Goal: Task Accomplishment & Management: Complete application form

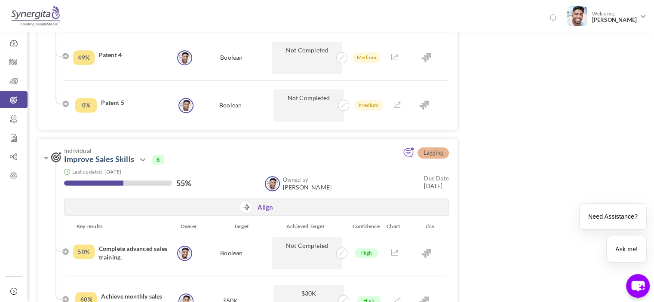
scroll to position [731, 0]
click at [3, 62] on icon at bounding box center [14, 62] width 28 height 9
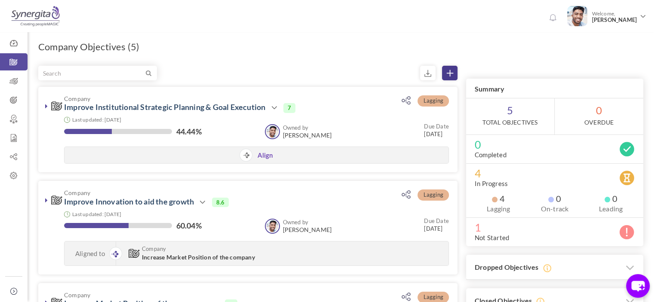
click at [449, 73] on icon at bounding box center [450, 73] width 6 height 6
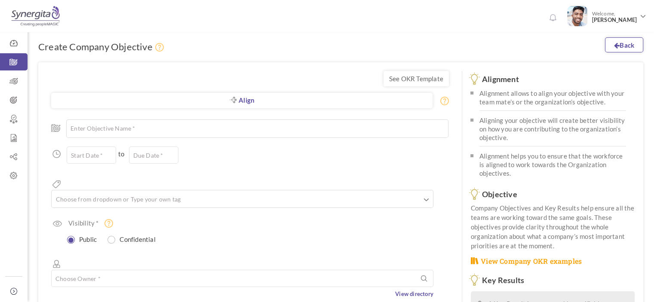
click at [637, 46] on link "Back" at bounding box center [624, 44] width 38 height 15
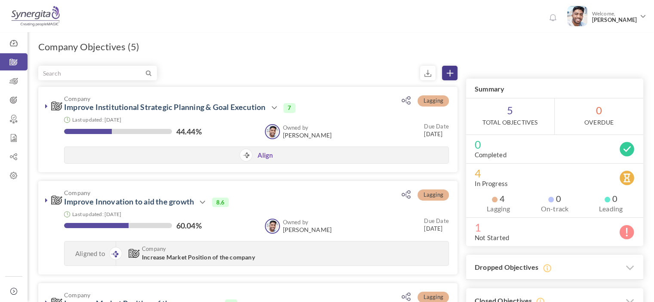
click at [449, 75] on icon at bounding box center [450, 73] width 6 height 6
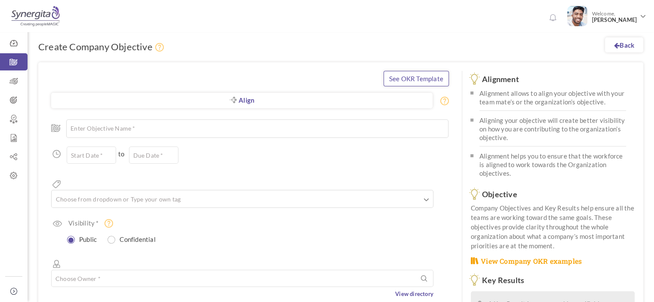
click at [421, 74] on link "See OKR Template" at bounding box center [416, 78] width 65 height 15
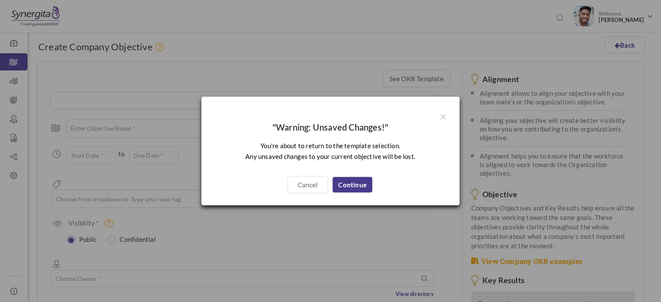
click at [344, 182] on link "Continue" at bounding box center [352, 184] width 40 height 15
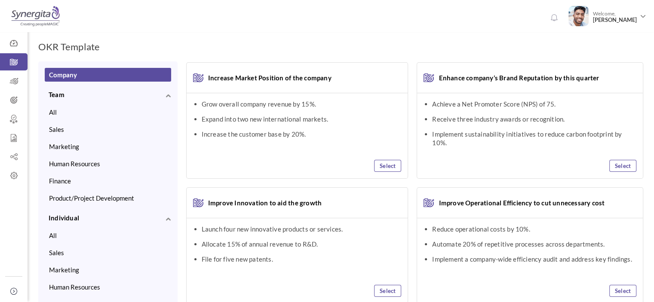
drag, startPoint x: 391, startPoint y: 39, endPoint x: 423, endPoint y: 32, distance: 32.9
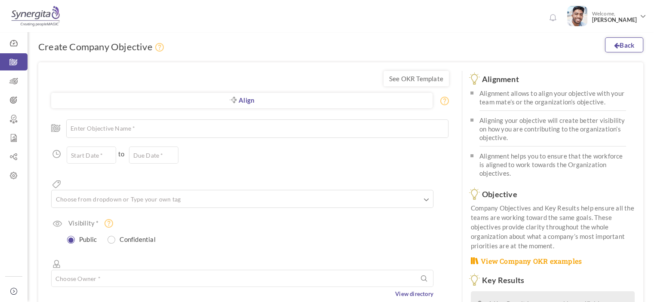
click at [621, 42] on link "Back" at bounding box center [624, 44] width 38 height 15
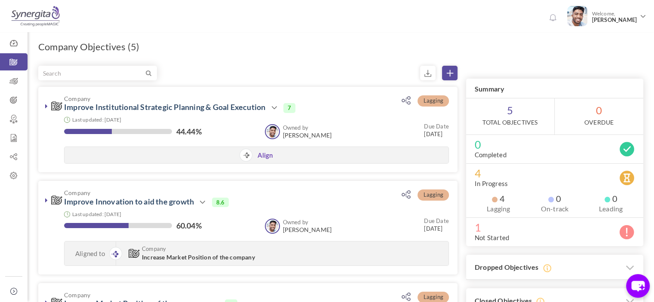
click at [450, 75] on icon at bounding box center [450, 73] width 6 height 6
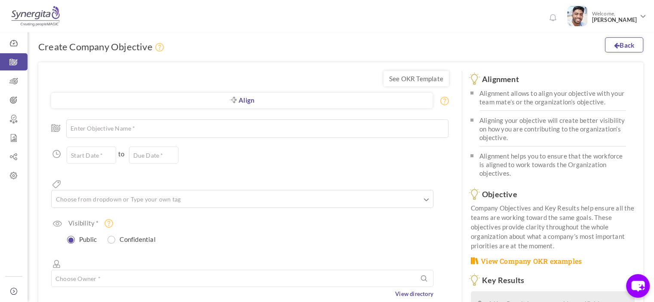
click at [620, 47] on link "Back" at bounding box center [624, 44] width 38 height 15
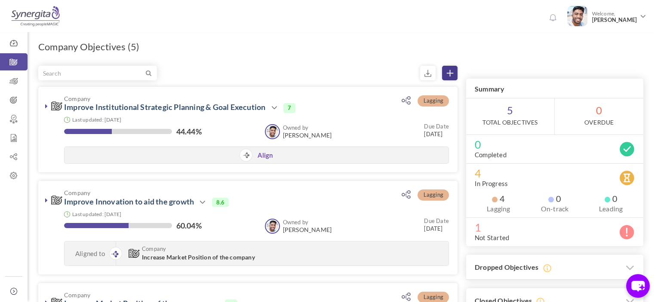
click at [448, 70] on icon at bounding box center [450, 73] width 6 height 6
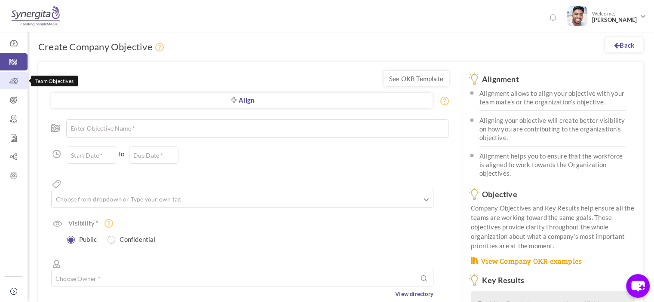
click at [15, 83] on icon at bounding box center [14, 81] width 28 height 9
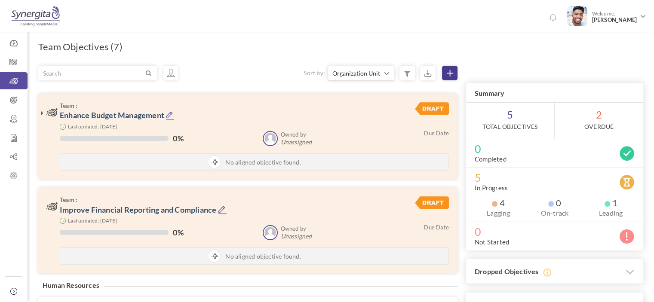
click at [449, 72] on icon at bounding box center [450, 73] width 6 height 6
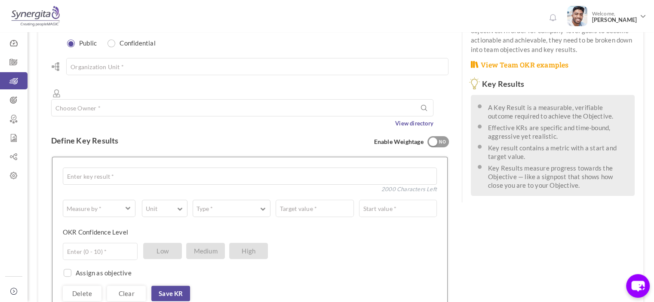
scroll to position [258, 0]
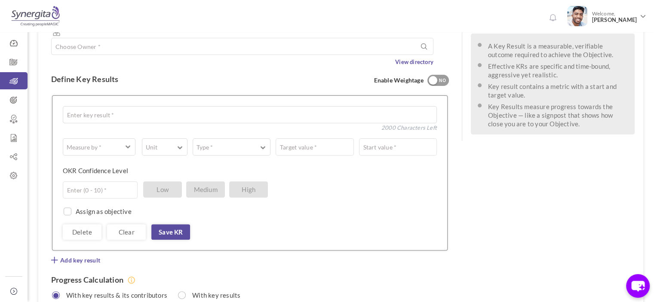
click at [432, 76] on div at bounding box center [433, 80] width 9 height 9
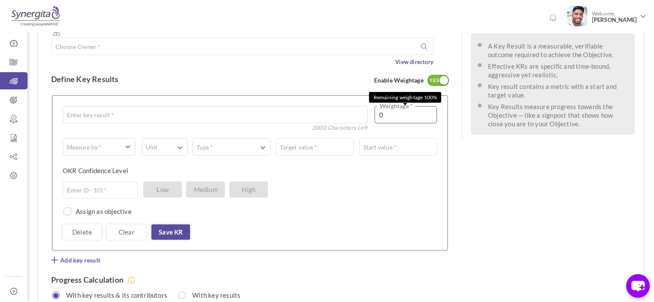
click at [391, 106] on input "0" at bounding box center [406, 114] width 62 height 17
click at [75, 256] on span "Add key result" at bounding box center [80, 260] width 40 height 9
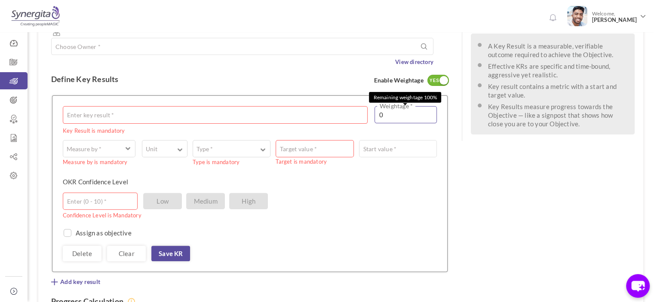
drag, startPoint x: 392, startPoint y: 86, endPoint x: 363, endPoint y: 87, distance: 29.3
click at [363, 106] on div "Enter key result * Key Result is mandatory 2000 Characters Left 0 Weightage * R…" at bounding box center [250, 117] width 374 height 22
drag, startPoint x: 496, startPoint y: 175, endPoint x: 466, endPoint y: 153, distance: 37.6
click at [496, 175] on div "See OKR Template Align Align Objective All Company Team Choose Objective Enter …" at bounding box center [340, 96] width 605 height 585
click at [439, 77] on div "YES" at bounding box center [435, 81] width 14 height 8
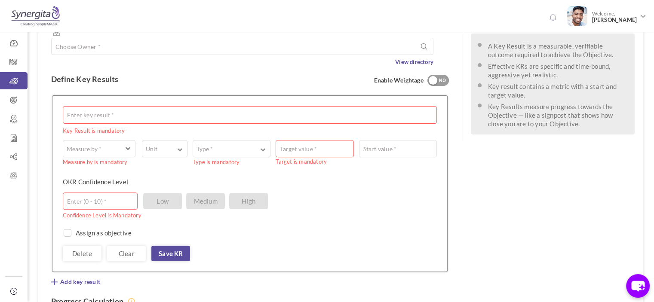
click at [453, 99] on div "See OKR Template Align Align Objective All Company Team Choose Objective Enter …" at bounding box center [250, 96] width 424 height 585
click at [391, 211] on small "Confidence Level is Mandatory" at bounding box center [247, 215] width 368 height 8
drag, startPoint x: 104, startPoint y: 170, endPoint x: 133, endPoint y: 164, distance: 29.8
click at [104, 193] on input "text" at bounding box center [100, 201] width 75 height 17
type input "5"
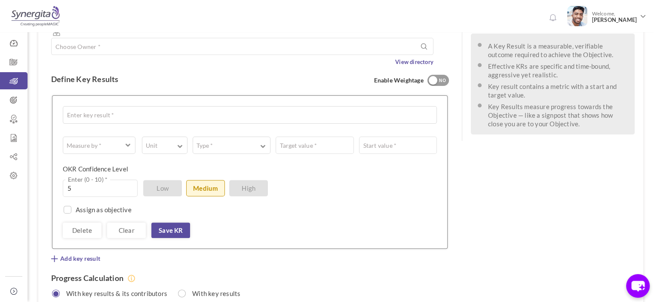
click at [306, 223] on div "Delete Clear Save KR" at bounding box center [250, 230] width 374 height 15
